Goal: Feedback & Contribution: Contribute content

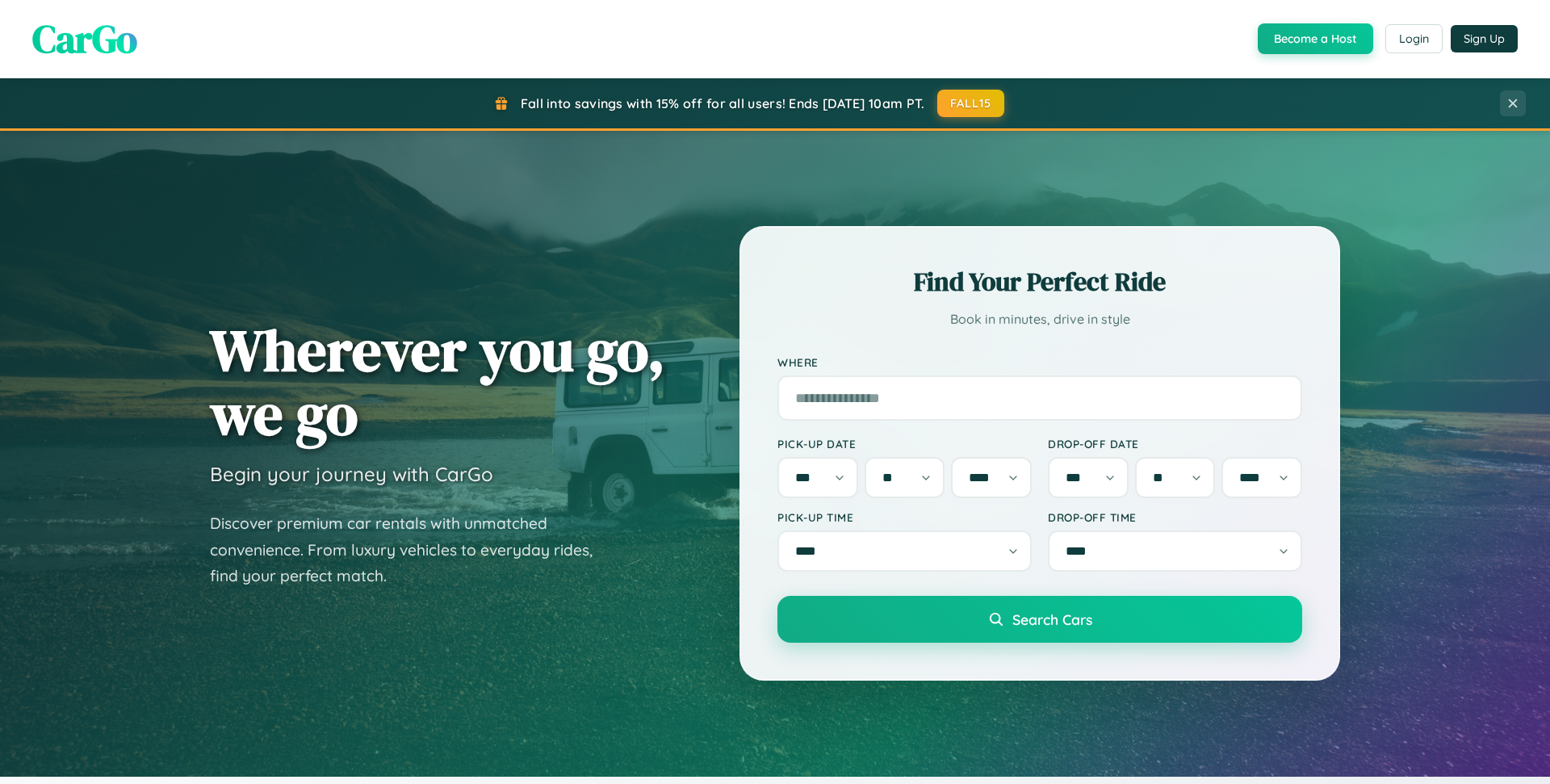
select select "*"
select select "**"
select select "****"
select select "*"
select select "**"
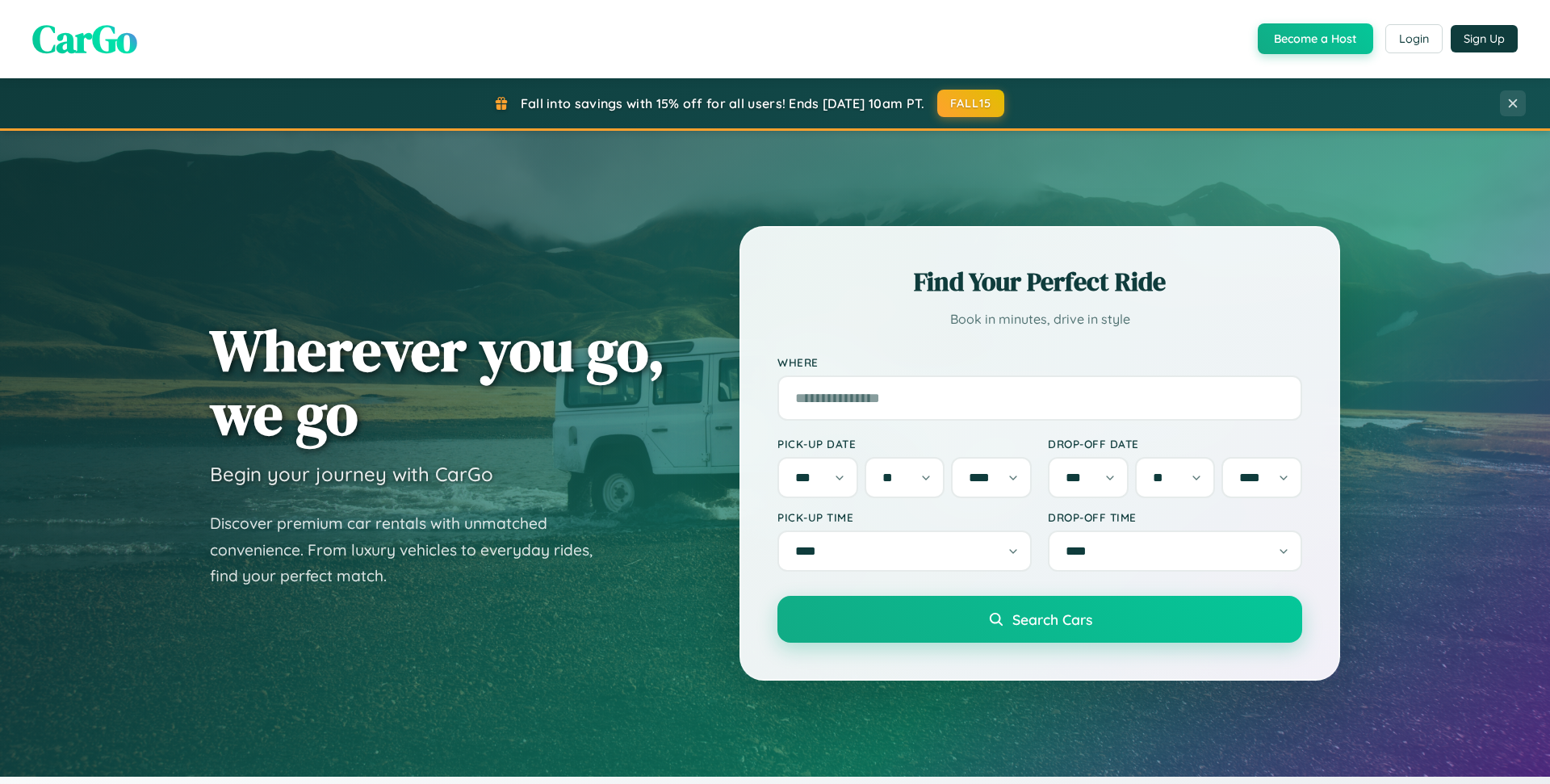
select select "****"
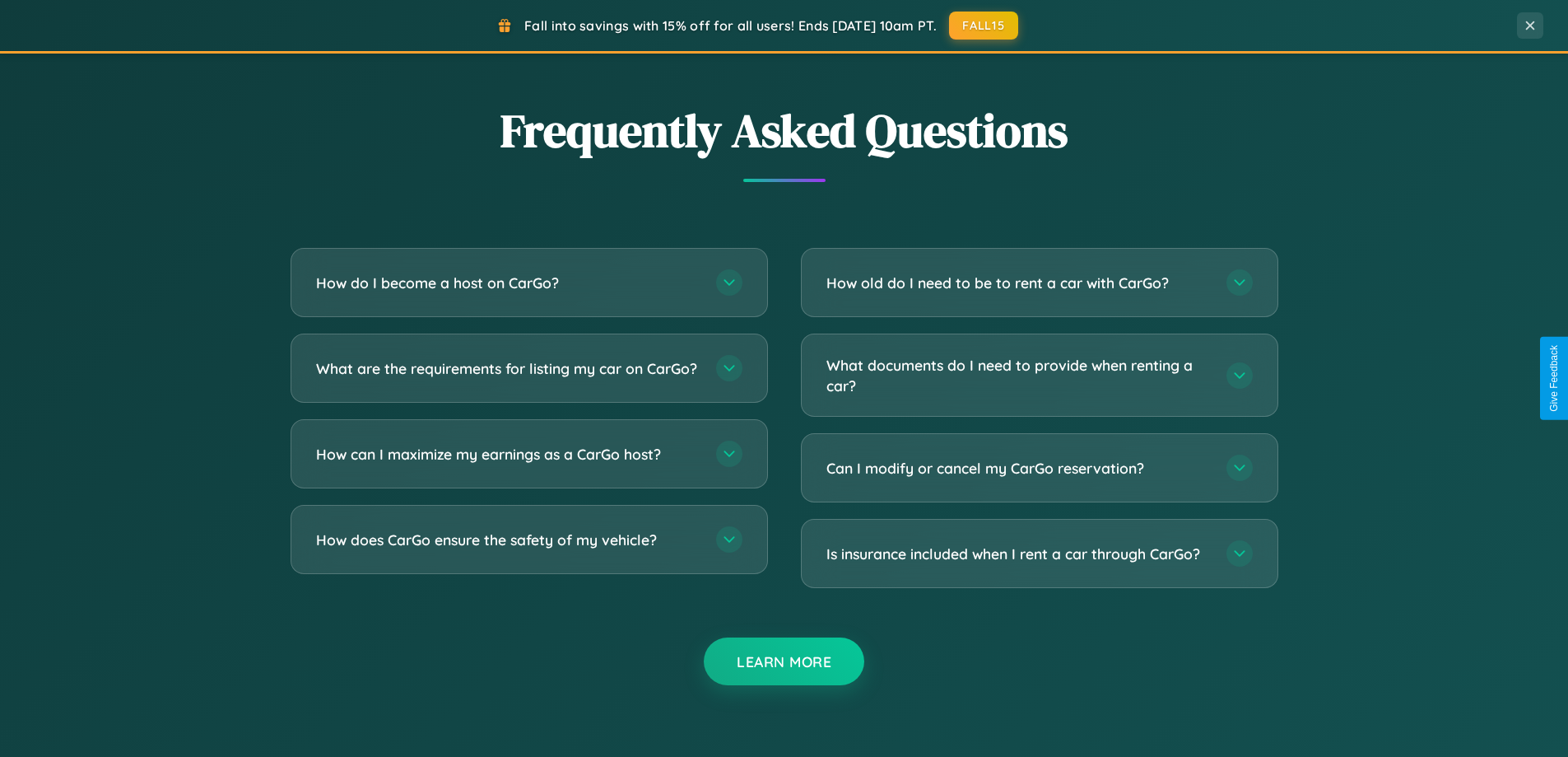
scroll to position [3188, 0]
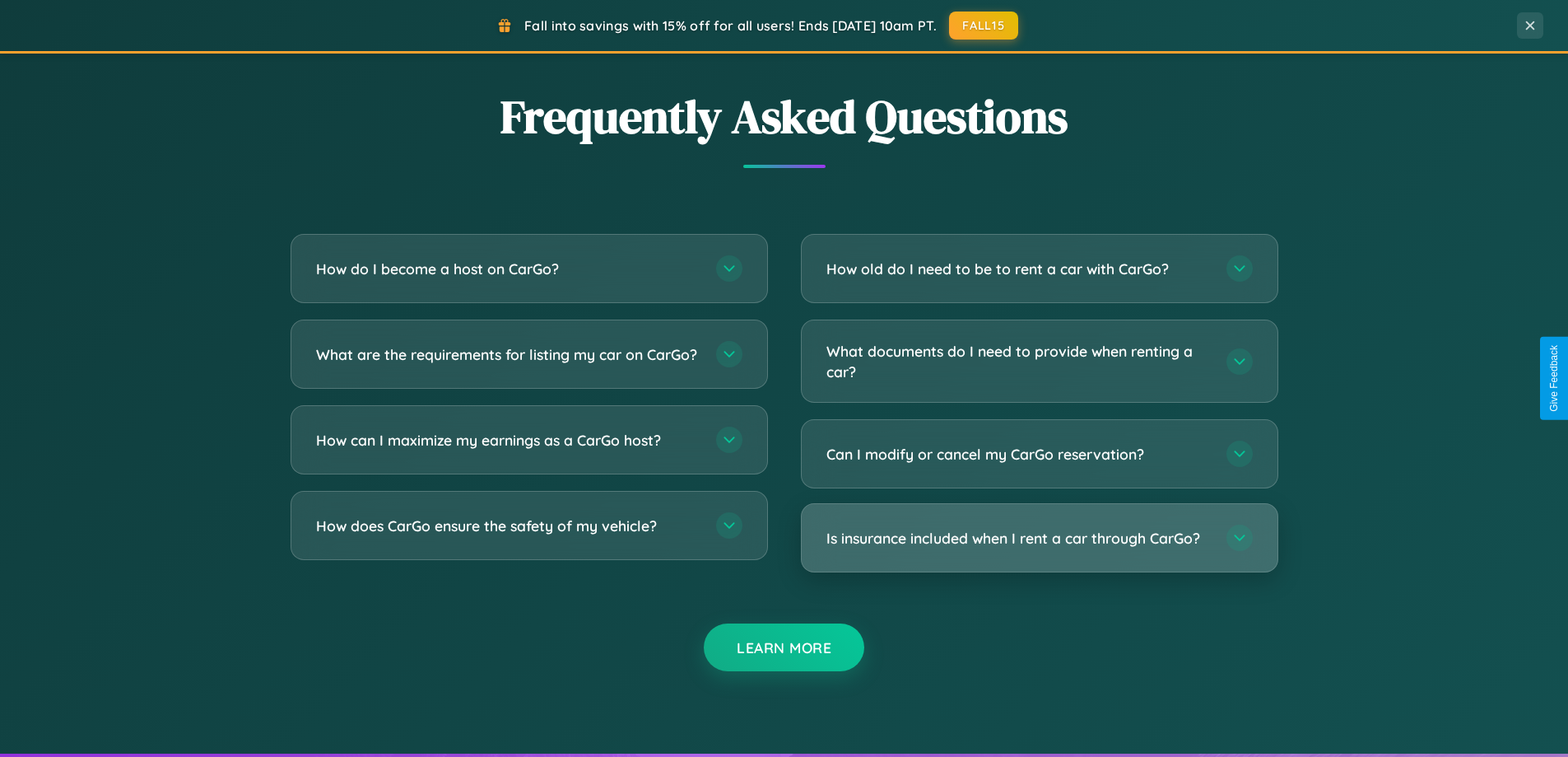
click at [1038, 538] on h3 "Is insurance included when I rent a car through CarGo?" at bounding box center [1017, 538] width 383 height 20
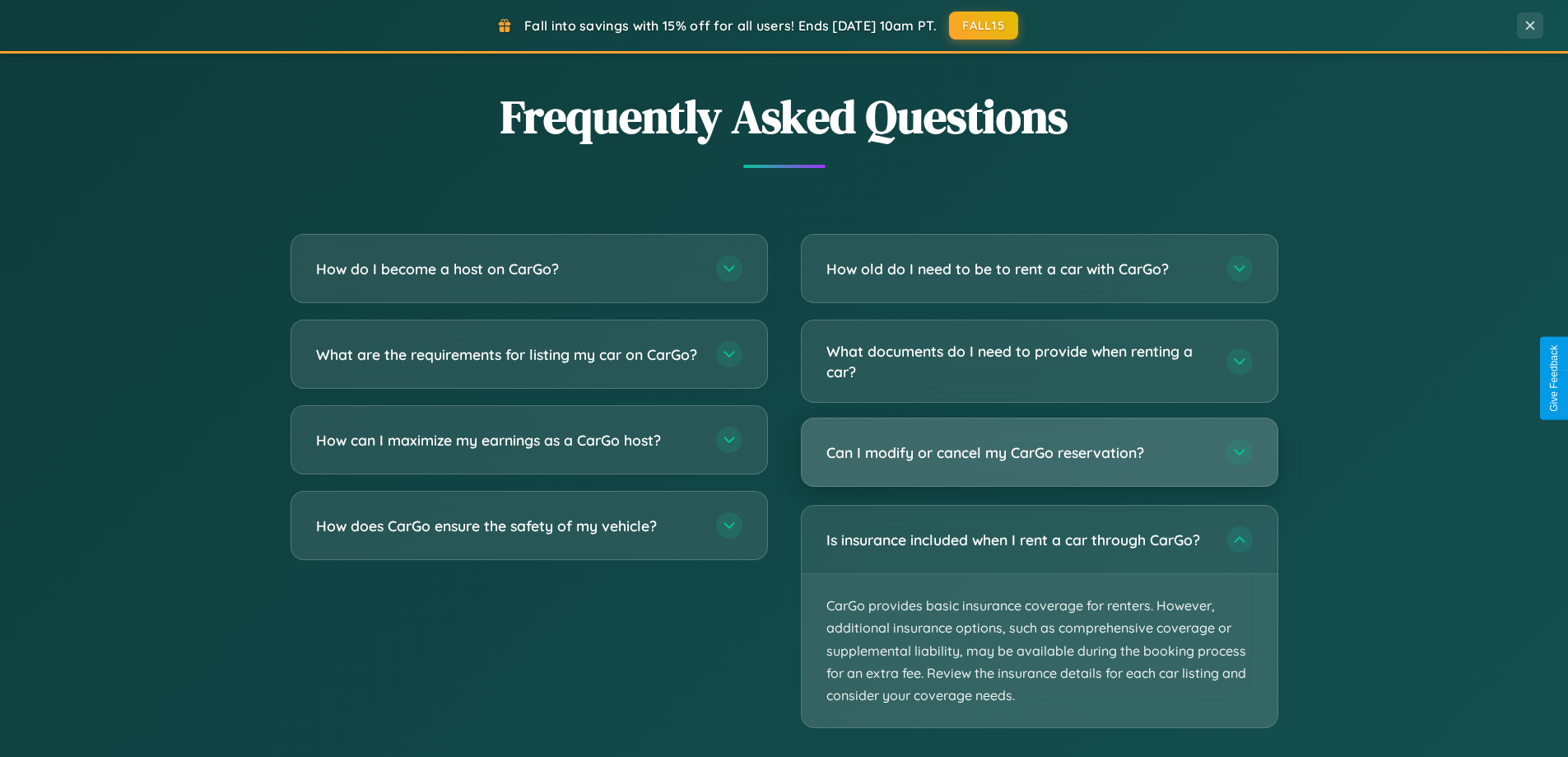
click at [1038, 452] on h3 "Can I modify or cancel my CarGo reservation?" at bounding box center [1017, 452] width 383 height 20
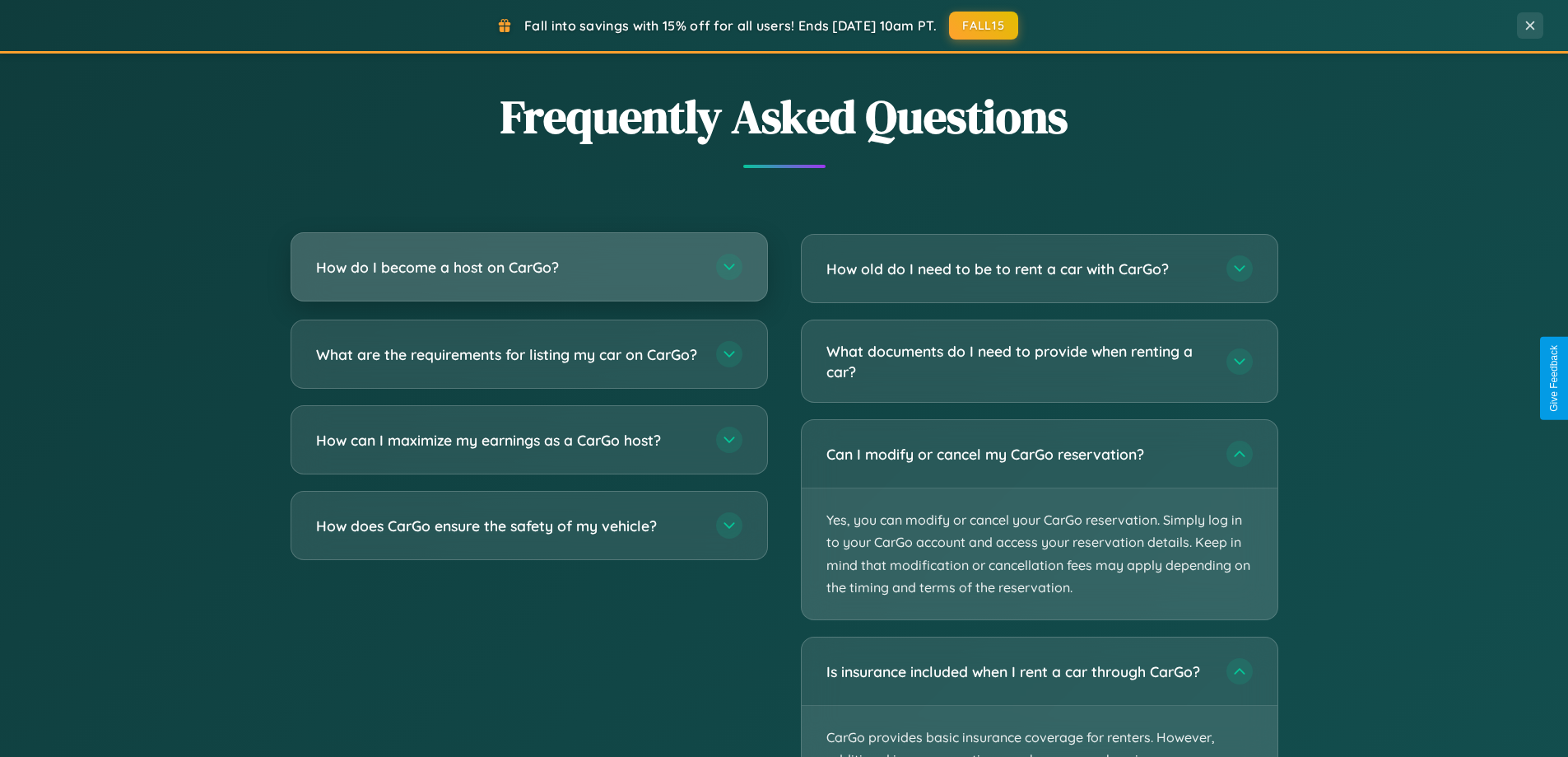
click at [529, 266] on h3 "How do I become a host on CarGo?" at bounding box center [507, 267] width 383 height 20
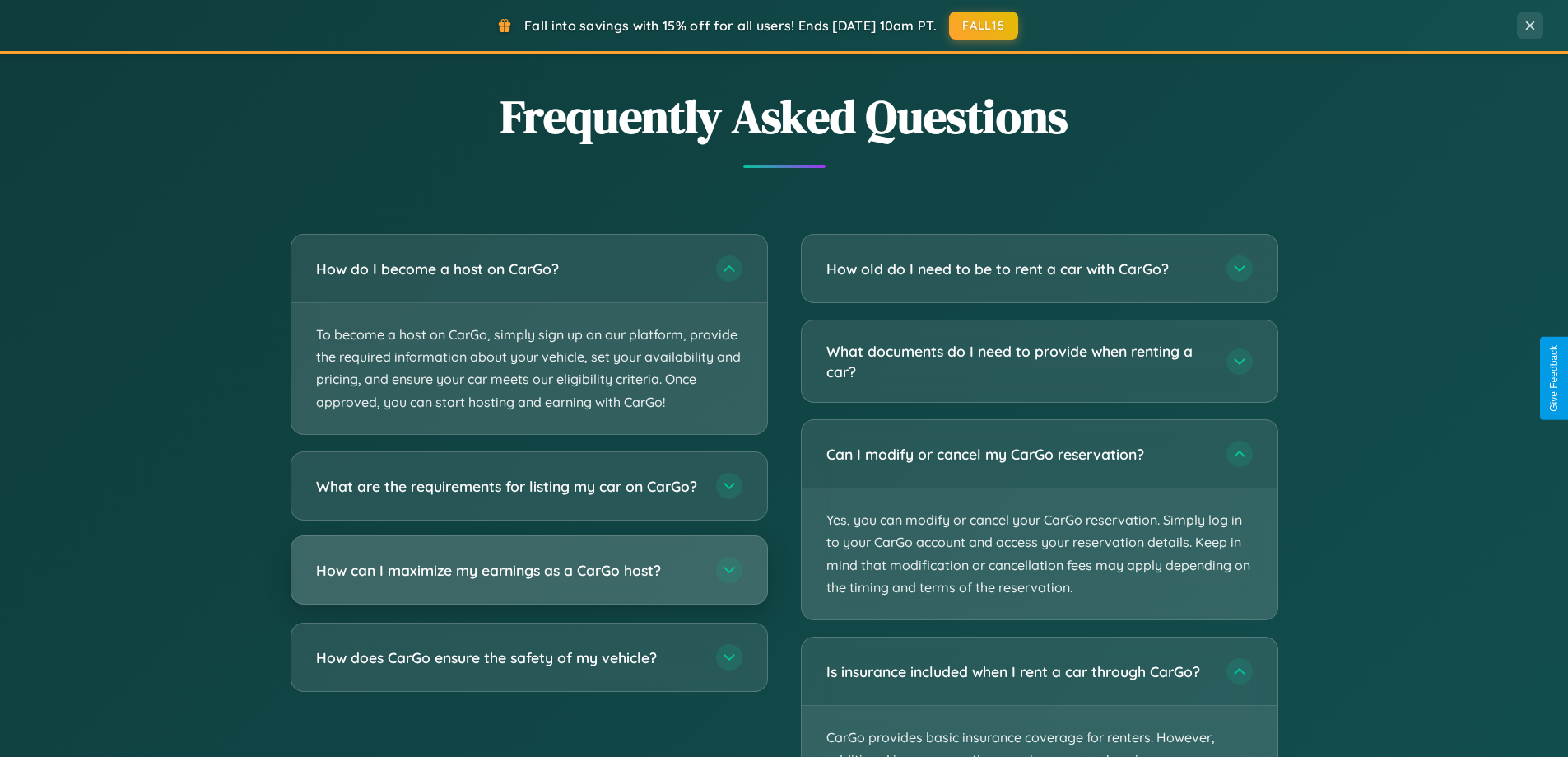
click at [529, 579] on h3 "How can I maximize my earnings as a CarGo host?" at bounding box center [507, 569] width 383 height 20
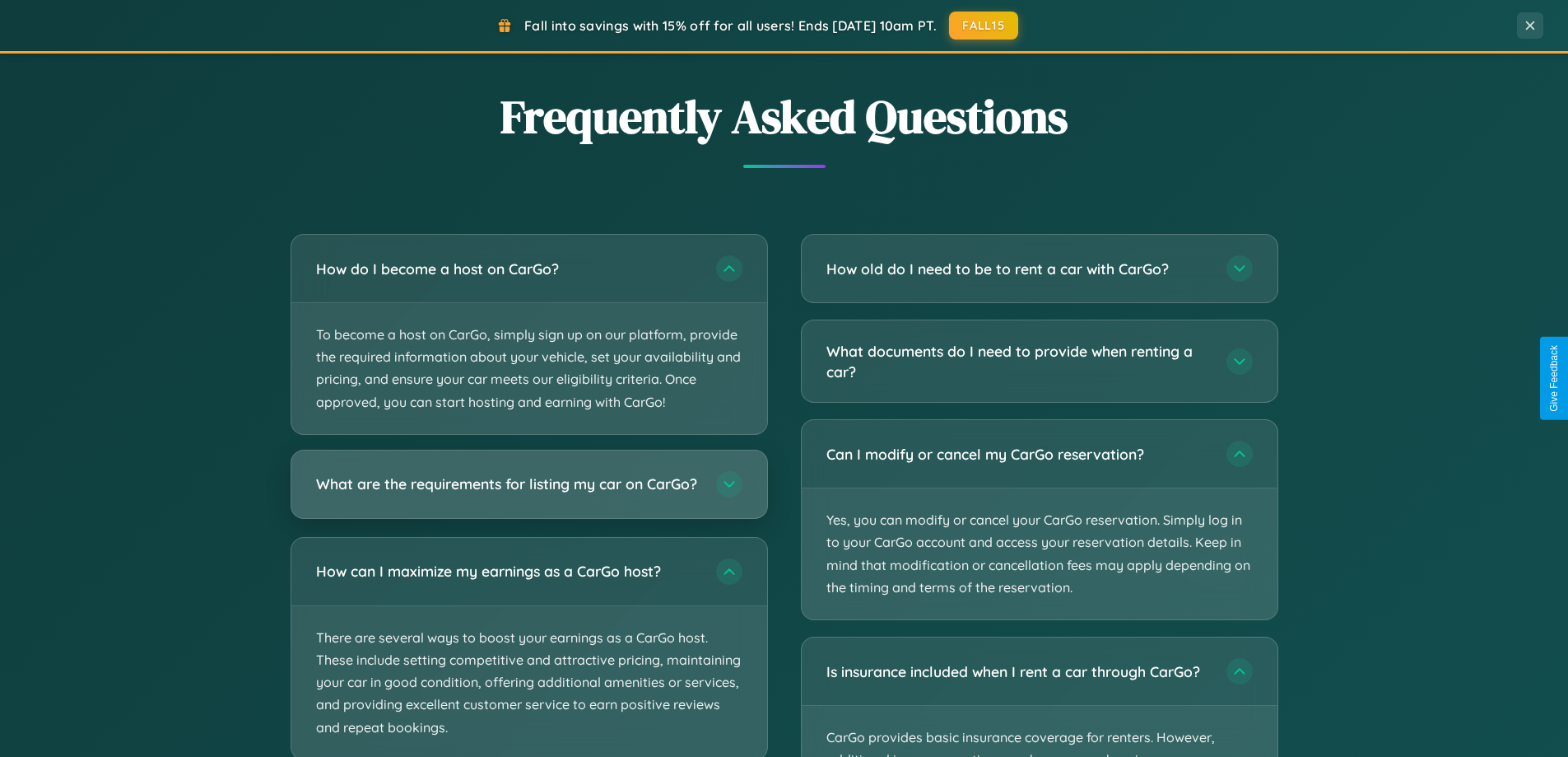
click at [529, 492] on h3 "What are the requirements for listing my car on CarGo?" at bounding box center [507, 483] width 383 height 20
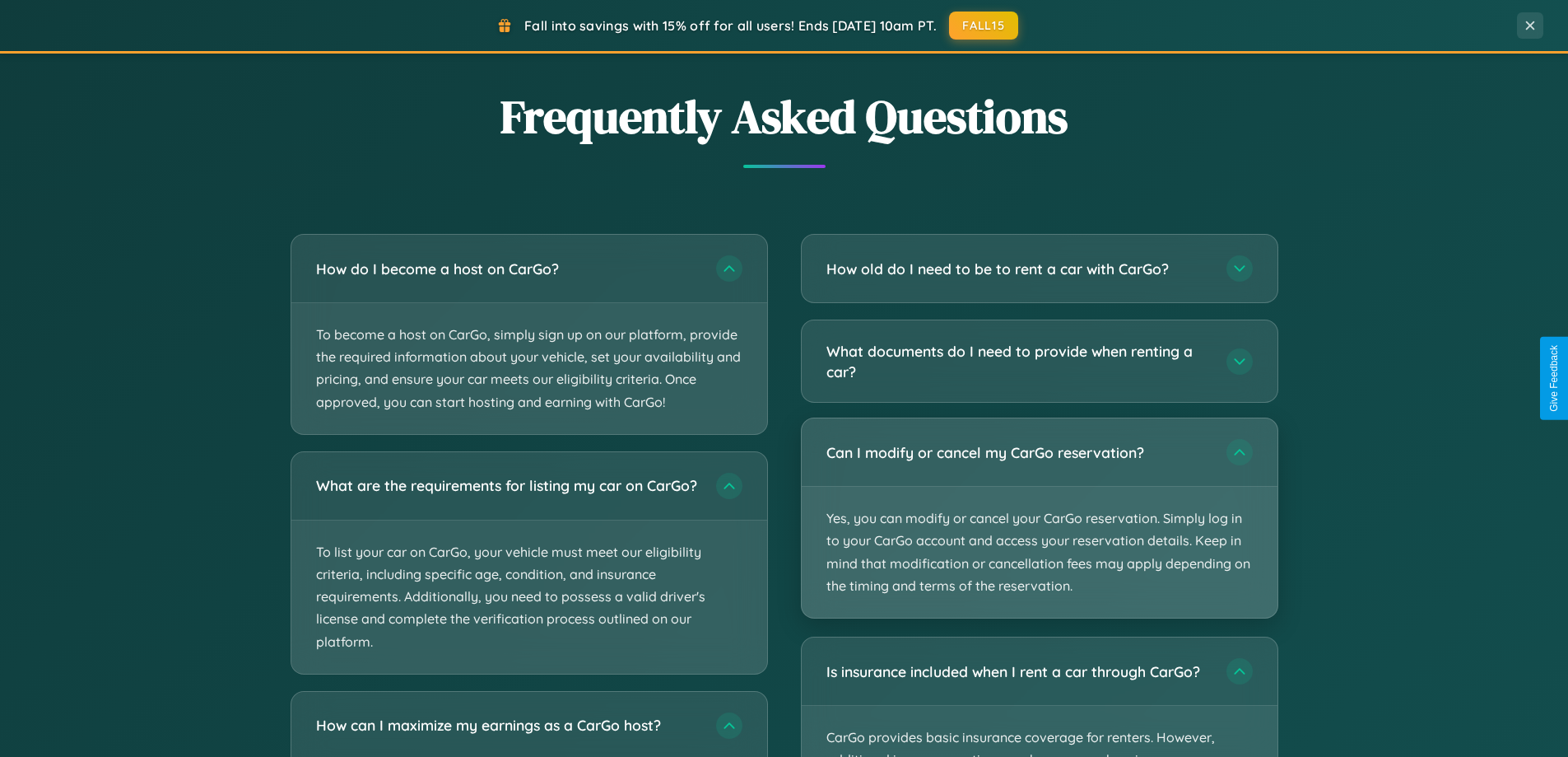
click at [1038, 519] on p "Yes, you can modify or cancel your CarGo reservation. Simply log in to your Car…" at bounding box center [1039, 552] width 476 height 131
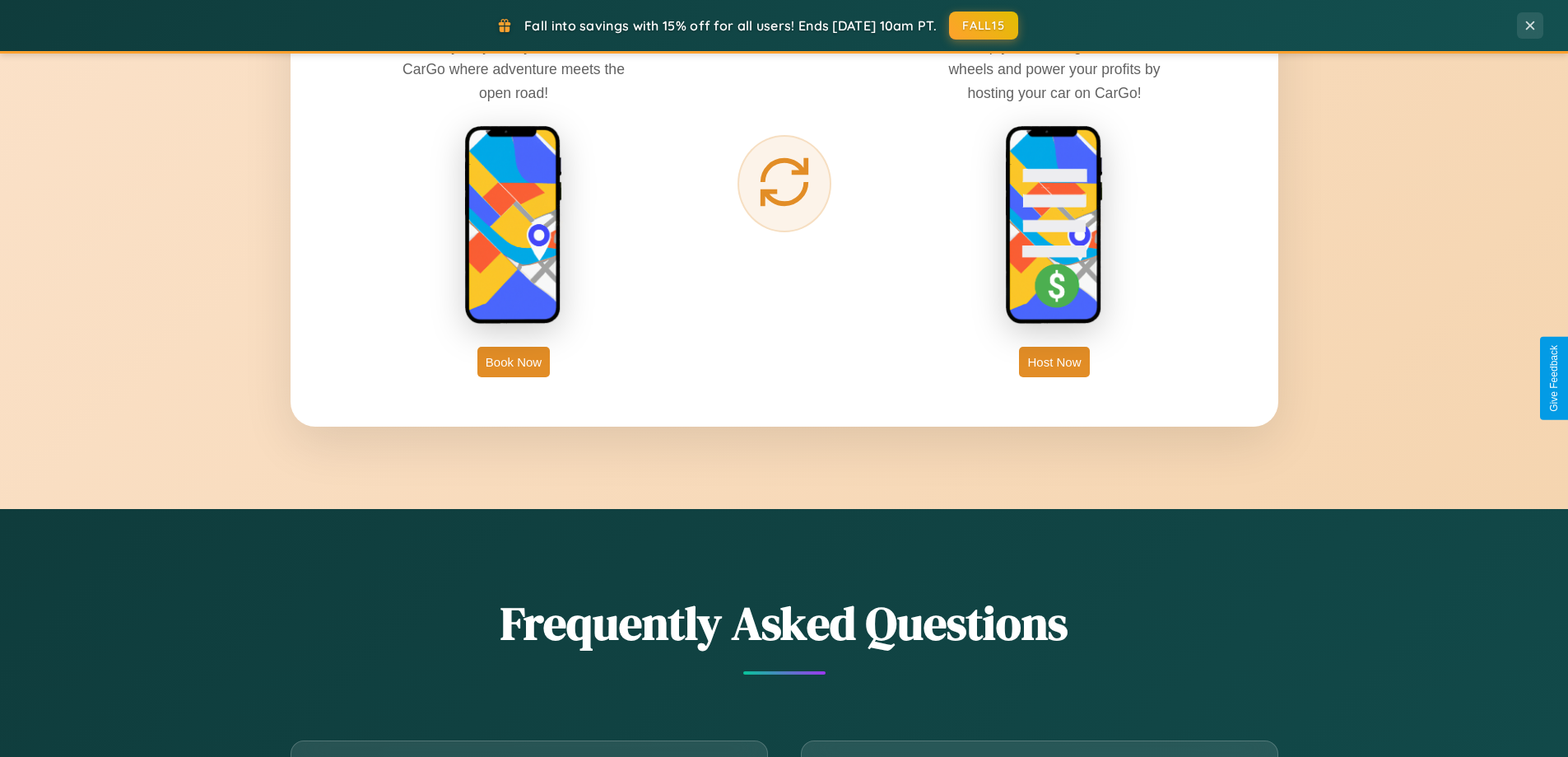
scroll to position [2666, 0]
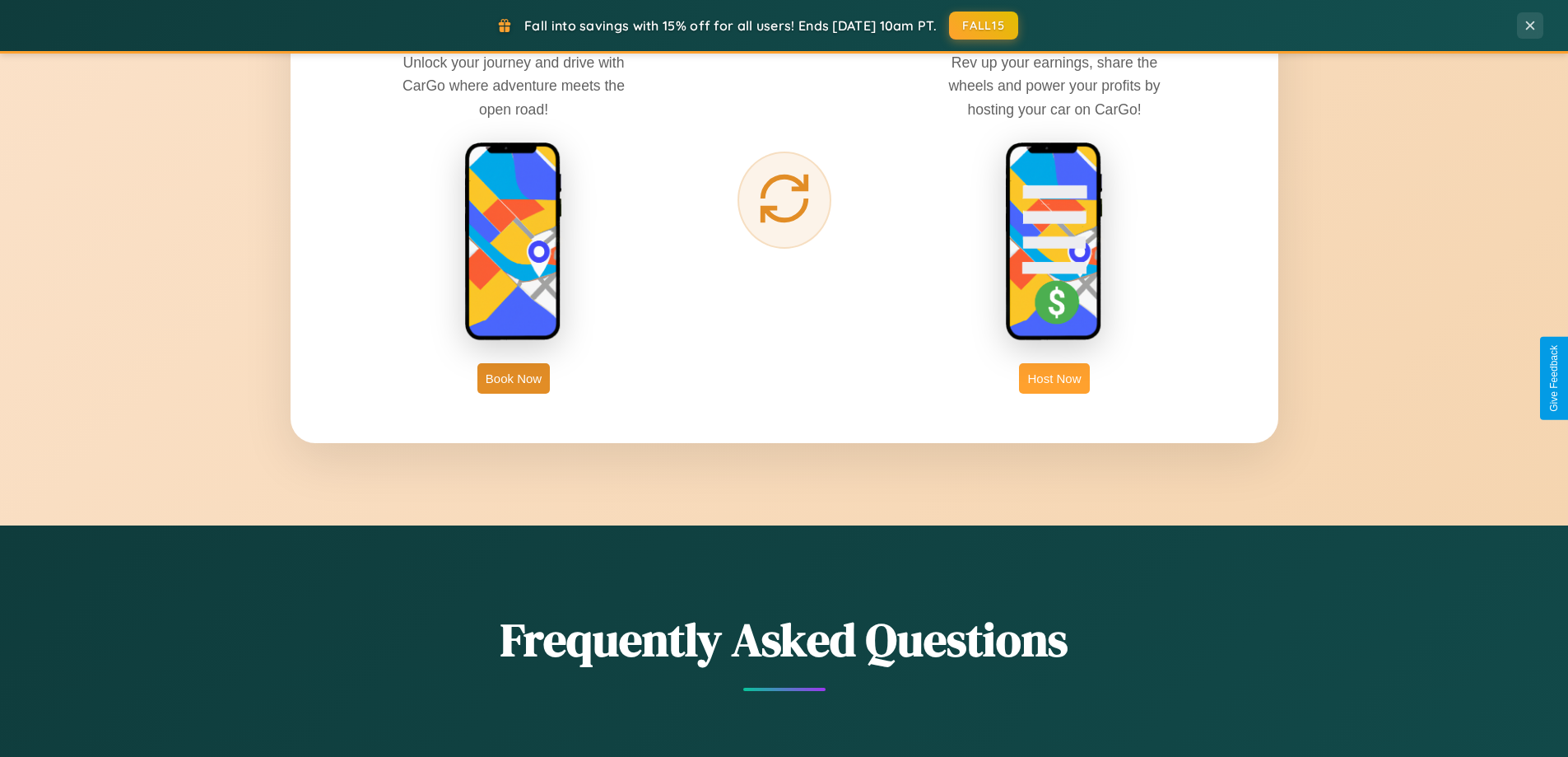
click at [1054, 378] on button "Host Now" at bounding box center [1054, 378] width 70 height 30
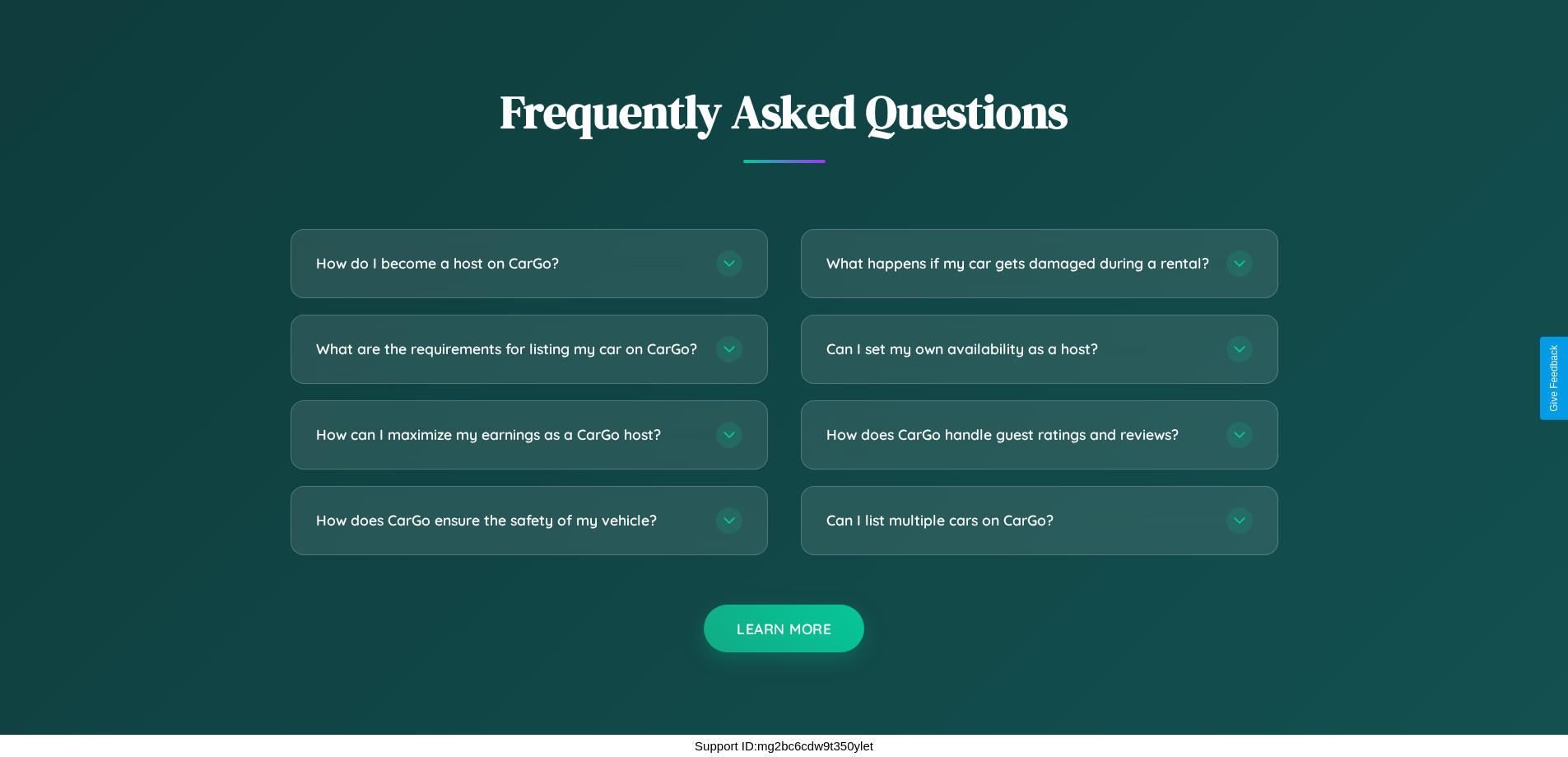
scroll to position [2226, 0]
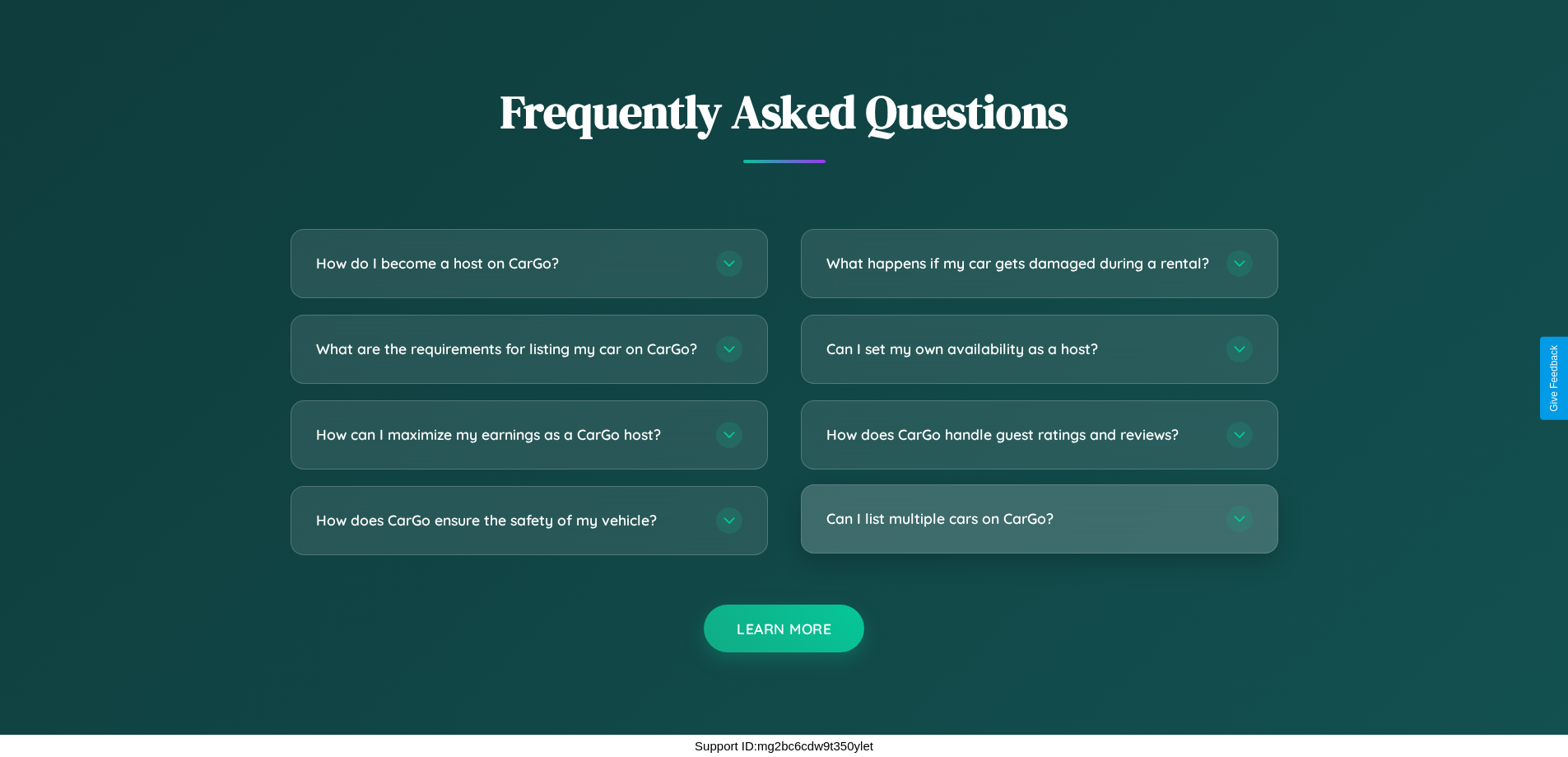
click at [1038, 519] on h3 "Can I list multiple cars on CarGo?" at bounding box center [1017, 518] width 383 height 20
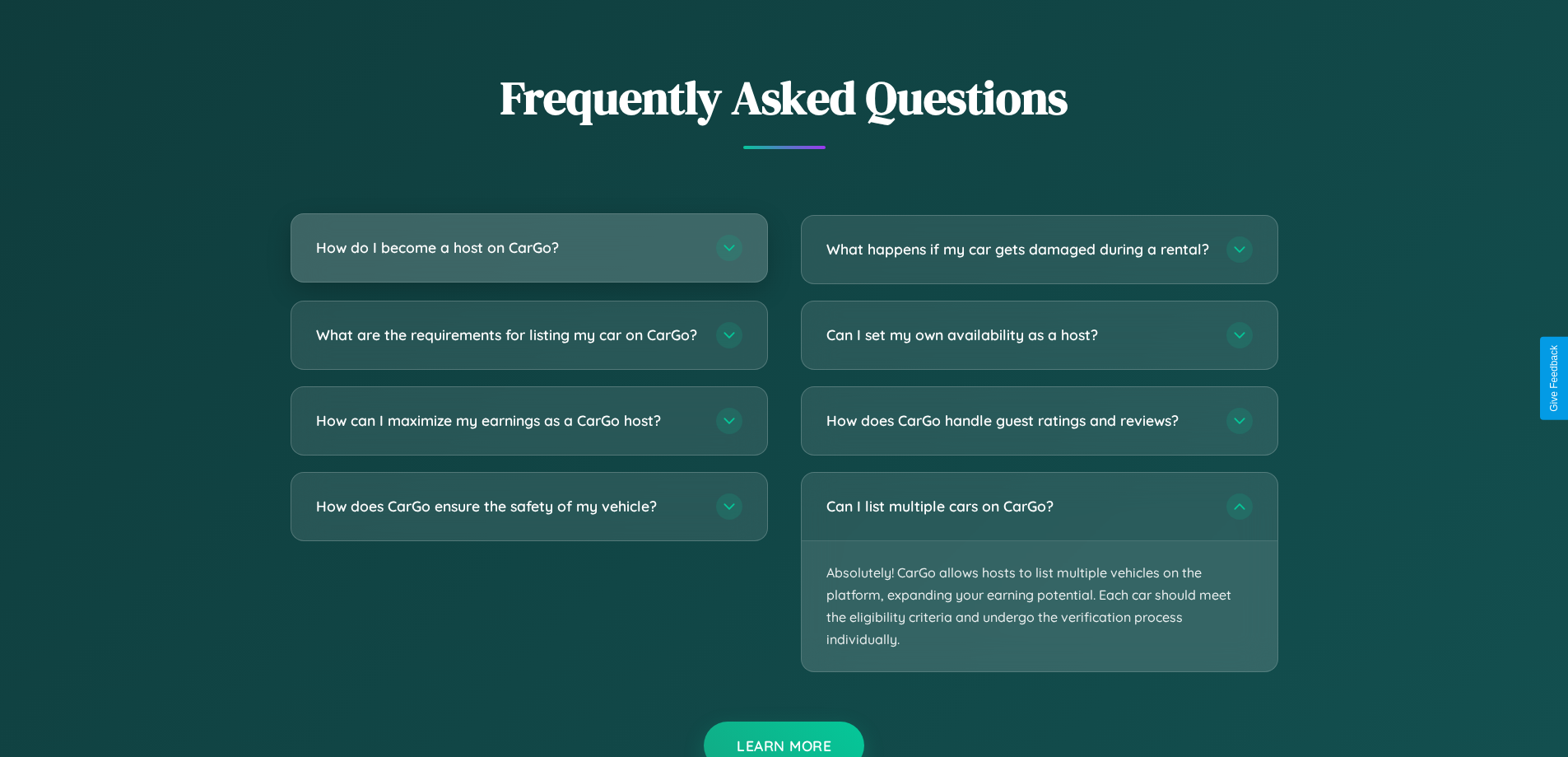
click at [529, 248] on h3 "How do I become a host on CarGo?" at bounding box center [507, 247] width 383 height 20
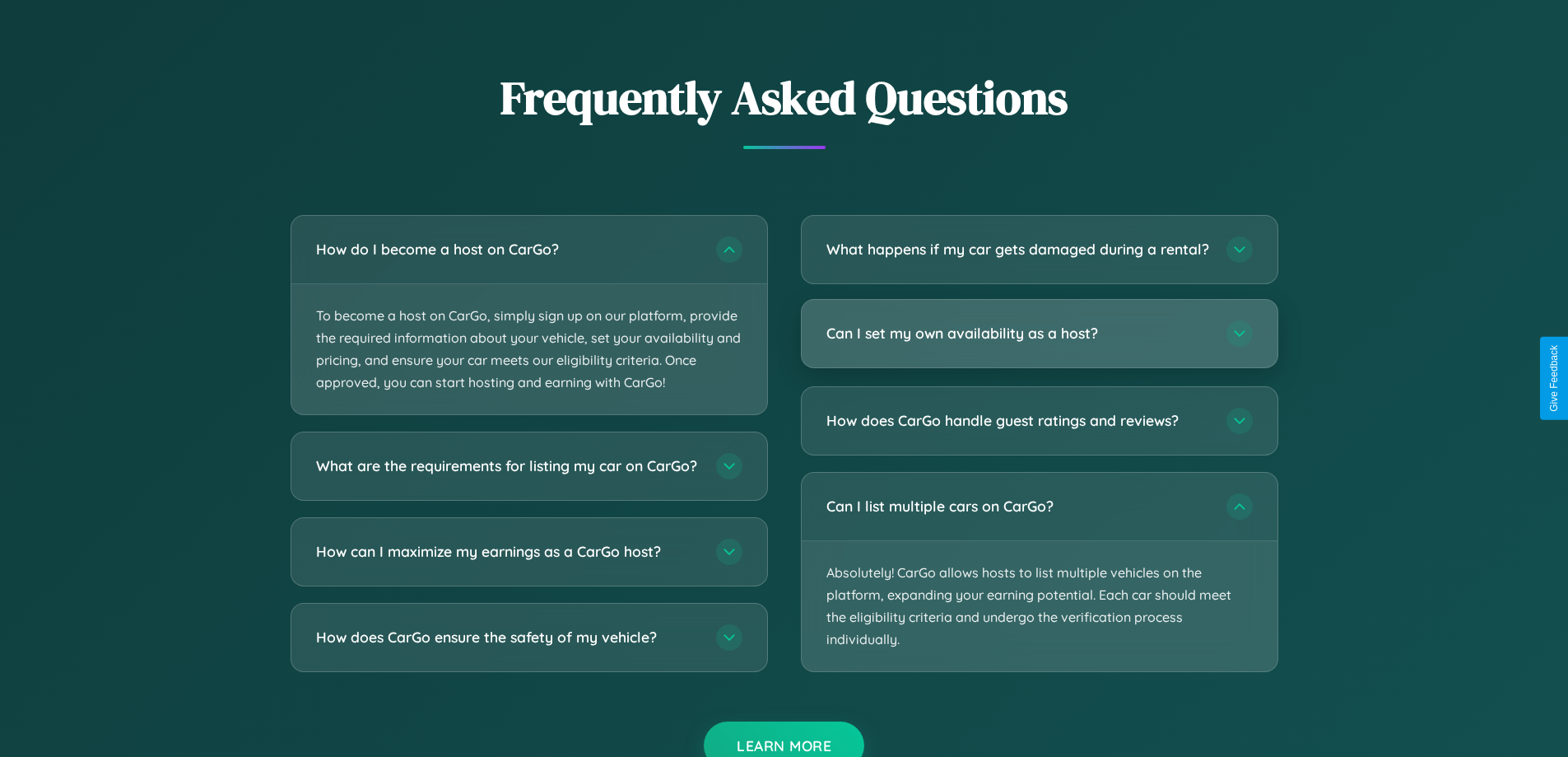
click at [1038, 343] on h3 "Can I set my own availability as a host?" at bounding box center [1017, 333] width 383 height 20
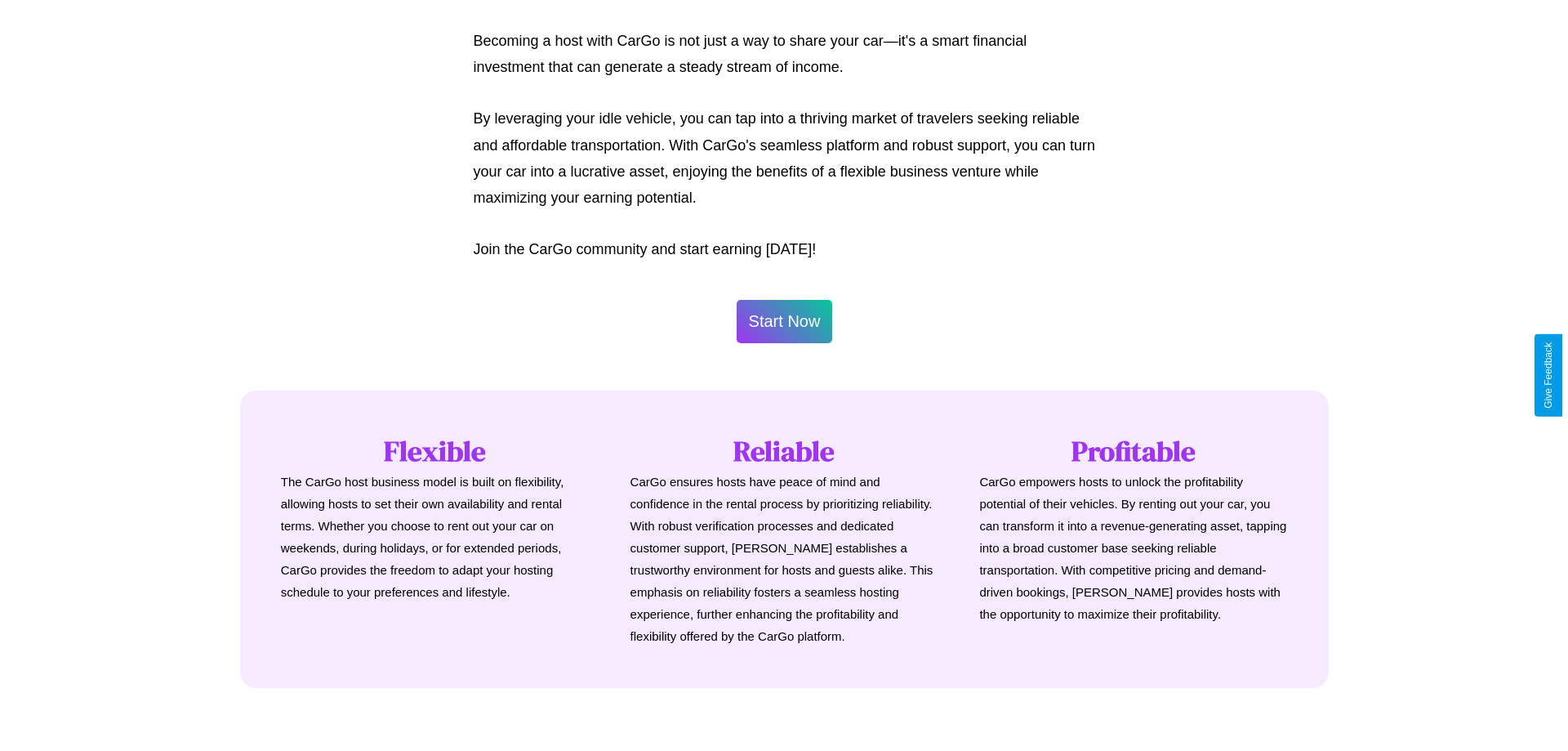
scroll to position [789, 0]
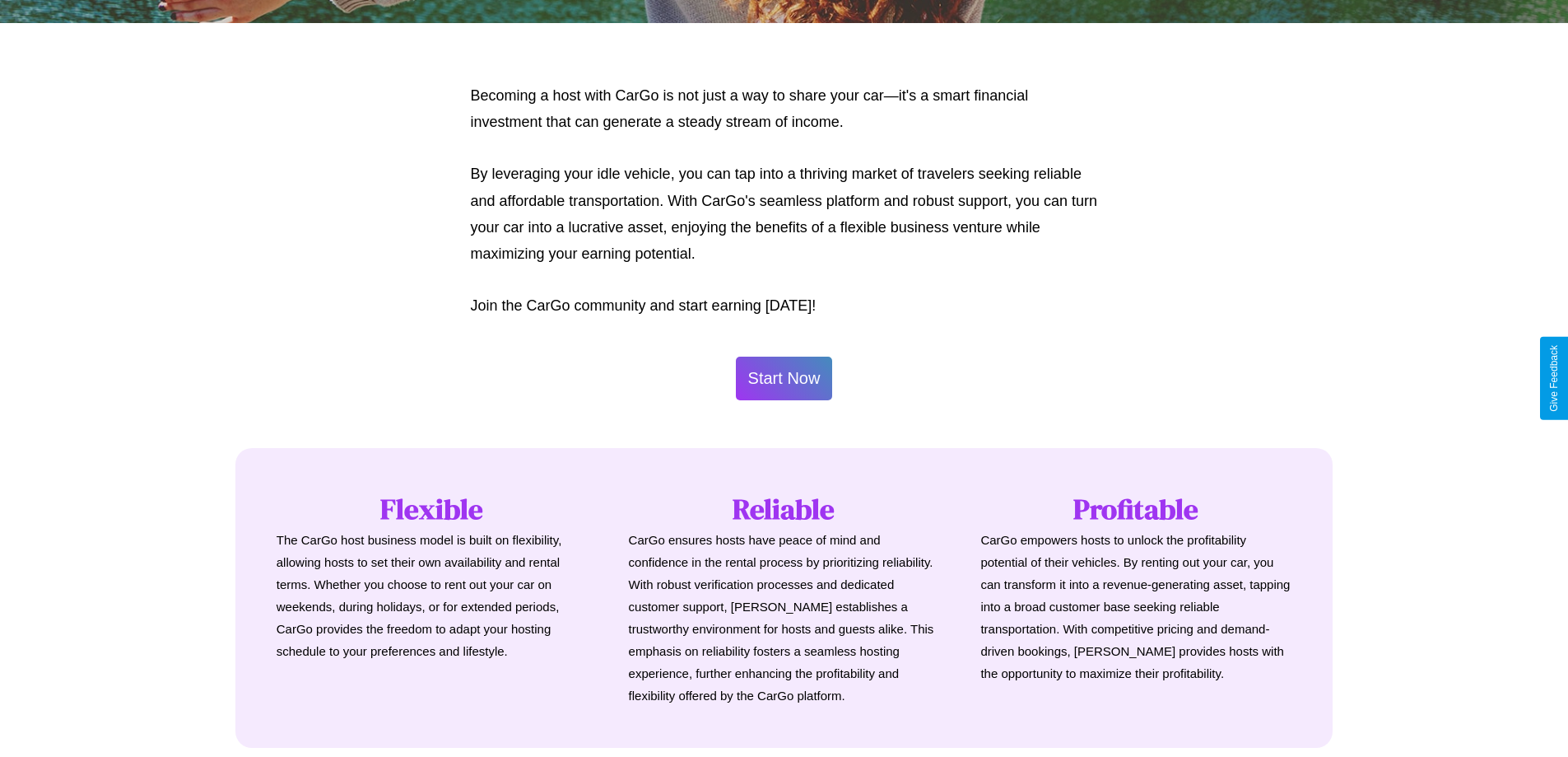
click at [783, 378] on button "Start Now" at bounding box center [784, 379] width 97 height 44
